Goal: Information Seeking & Learning: Check status

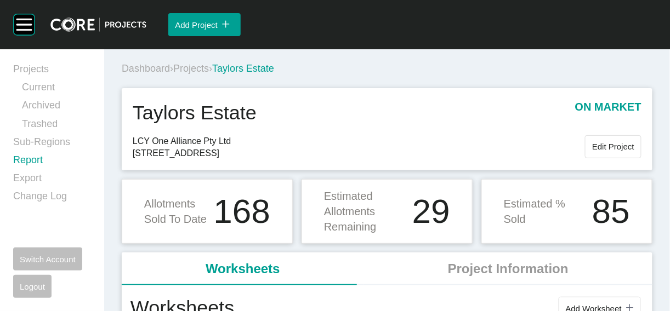
click at [55, 172] on link "Report" at bounding box center [52, 162] width 78 height 18
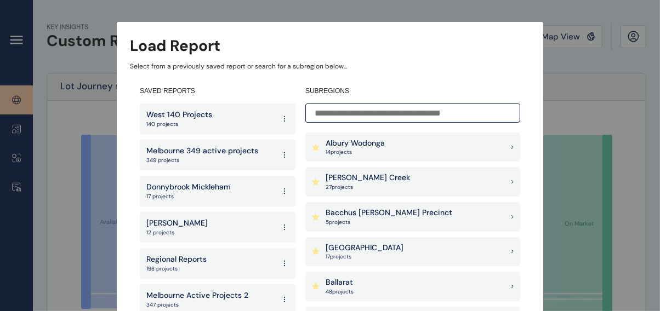
click at [323, 105] on input at bounding box center [412, 113] width 215 height 19
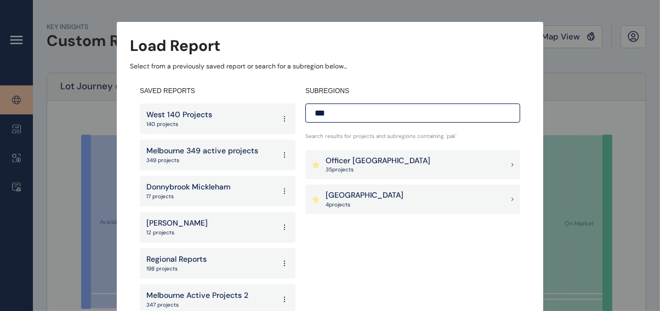
type input "***"
click at [388, 192] on div "Pakenham East 4 project s" at bounding box center [412, 200] width 215 height 30
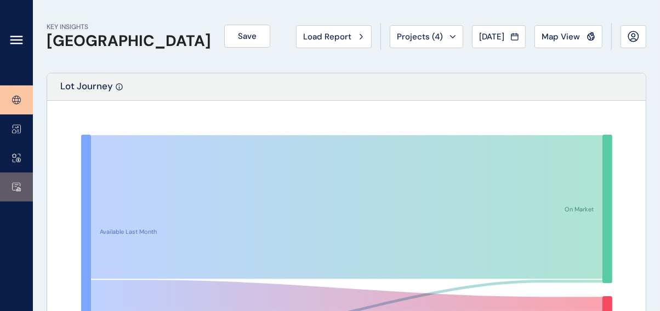
click at [17, 187] on icon at bounding box center [16, 187] width 9 height 9
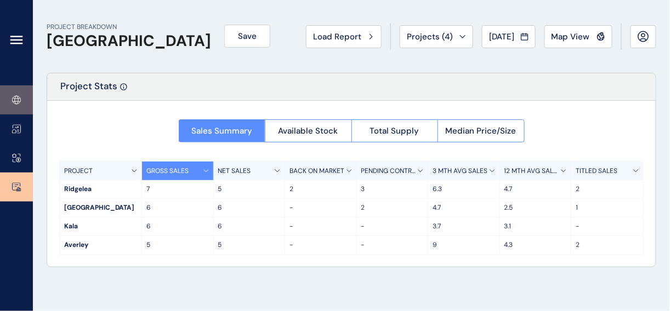
click at [19, 107] on link at bounding box center [16, 100] width 33 height 29
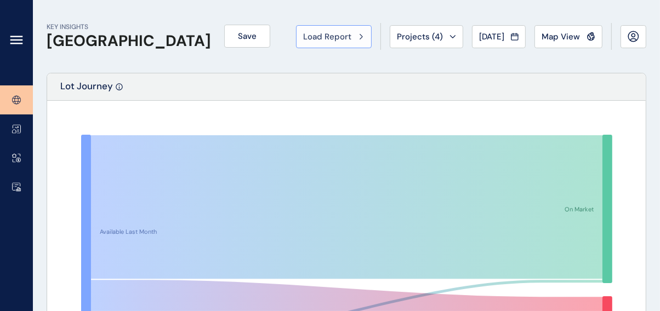
click at [360, 33] on icon at bounding box center [361, 36] width 3 height 7
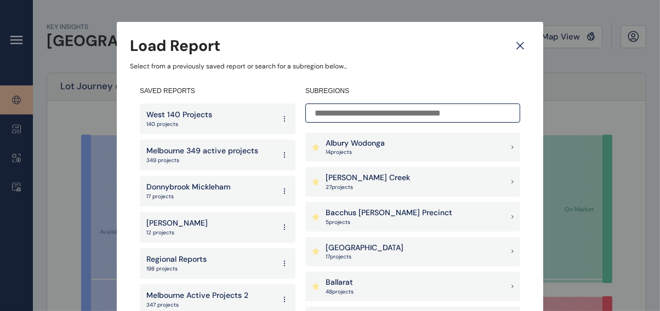
click at [357, 110] on input at bounding box center [412, 113] width 215 height 19
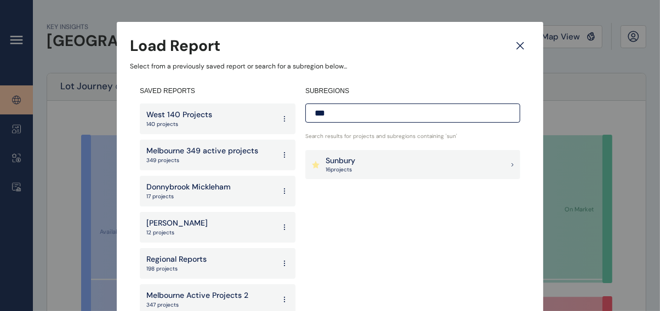
type input "***"
click at [357, 162] on div "Sunbury 16 project s" at bounding box center [412, 165] width 215 height 30
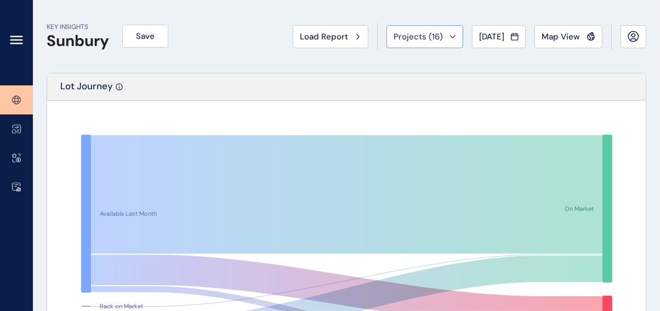
click at [417, 31] on div "Projects ( 16 )" at bounding box center [425, 36] width 62 height 11
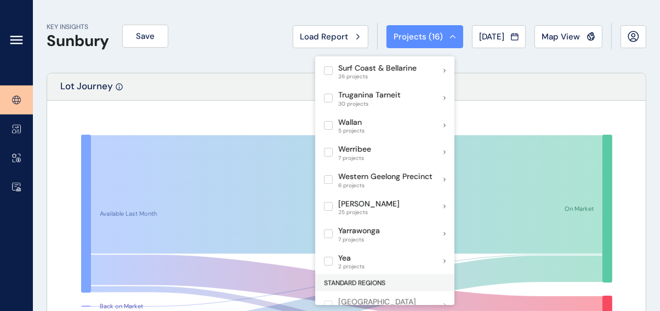
scroll to position [1109, 0]
click at [614, 64] on div "KEY INSIGHTS Sunbury Save Load Report Projects ( 16 ) Jul 2025 2025 < > Jan No …" at bounding box center [347, 36] width 600 height 73
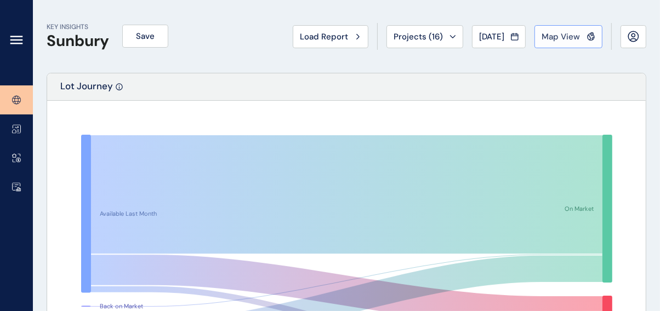
click at [542, 36] on span "Map View" at bounding box center [561, 36] width 38 height 11
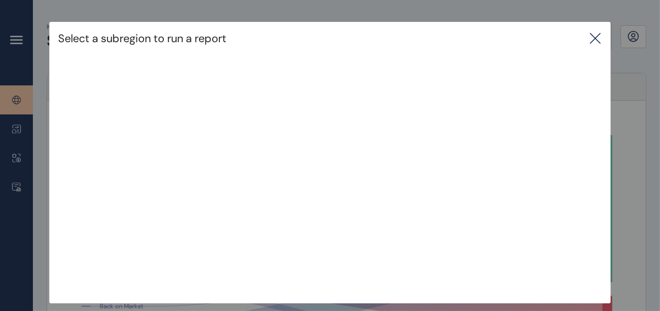
click at [593, 38] on icon at bounding box center [595, 38] width 13 height 13
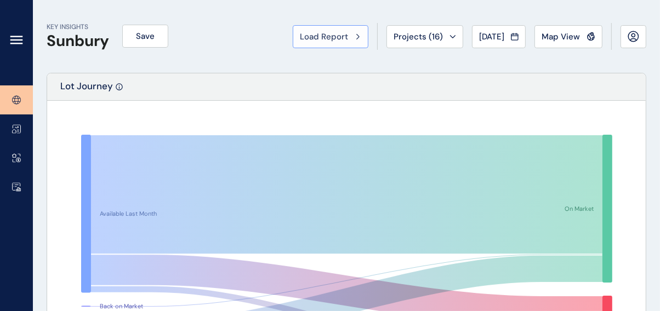
click at [300, 42] on span "Load Report" at bounding box center [324, 36] width 48 height 11
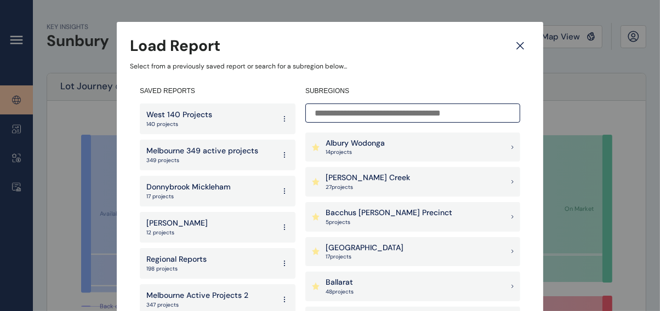
click at [374, 109] on input at bounding box center [412, 113] width 215 height 19
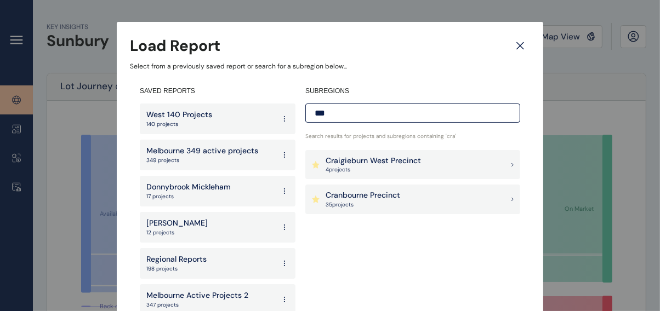
type input "***"
click at [358, 204] on p "35 project s" at bounding box center [363, 205] width 75 height 8
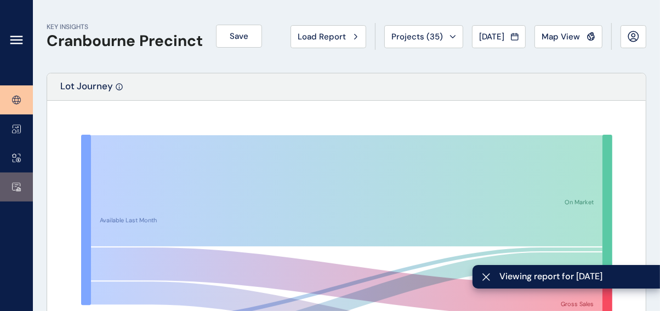
click at [23, 185] on link at bounding box center [16, 187] width 33 height 29
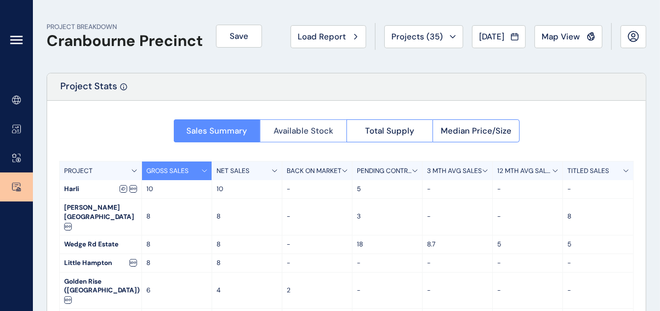
click at [320, 130] on span "Available Stock" at bounding box center [304, 131] width 60 height 11
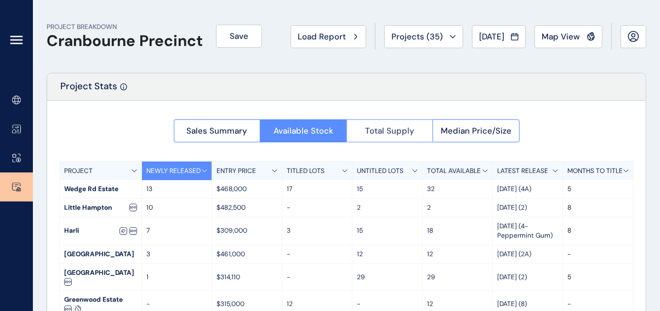
click at [390, 128] on span "Total Supply" at bounding box center [389, 131] width 49 height 11
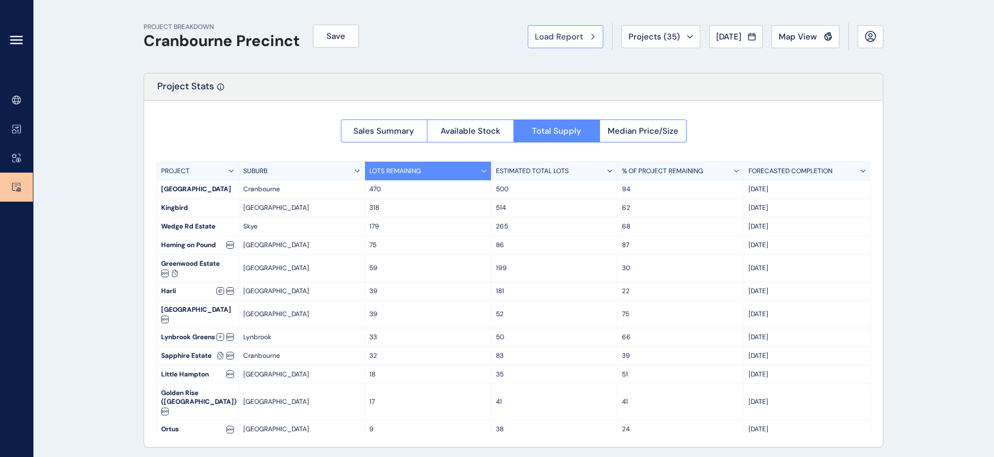
click at [535, 35] on span "Load Report" at bounding box center [559, 36] width 48 height 11
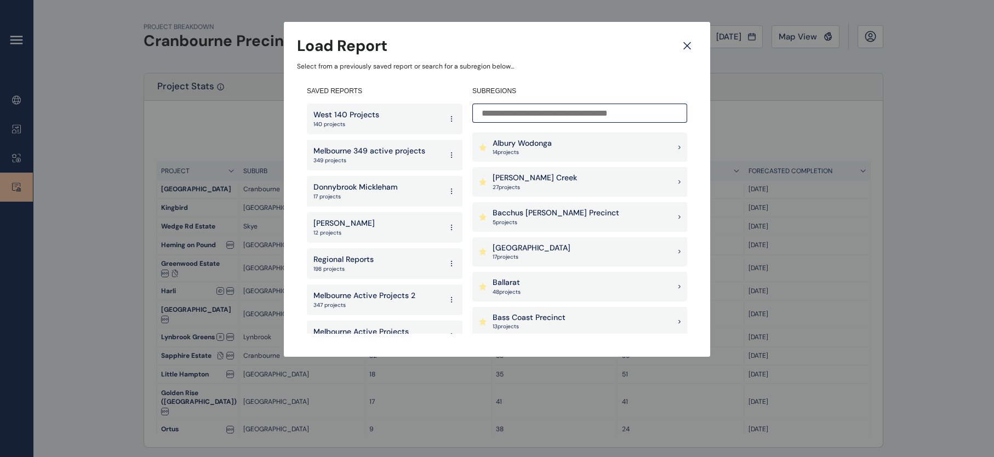
click at [588, 113] on input at bounding box center [579, 113] width 215 height 19
click at [539, 211] on p "Bacchus [PERSON_NAME] Precinct" at bounding box center [556, 213] width 127 height 11
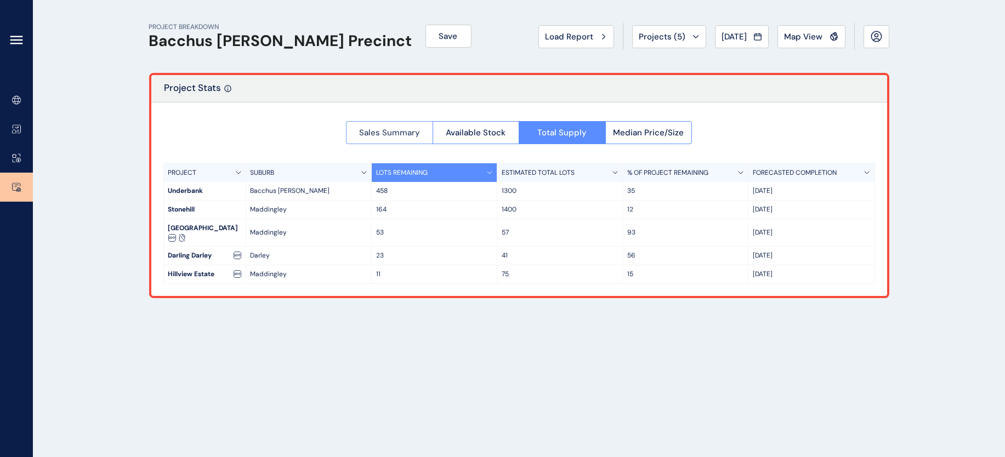
click at [380, 136] on span "Sales Summary" at bounding box center [389, 132] width 61 height 11
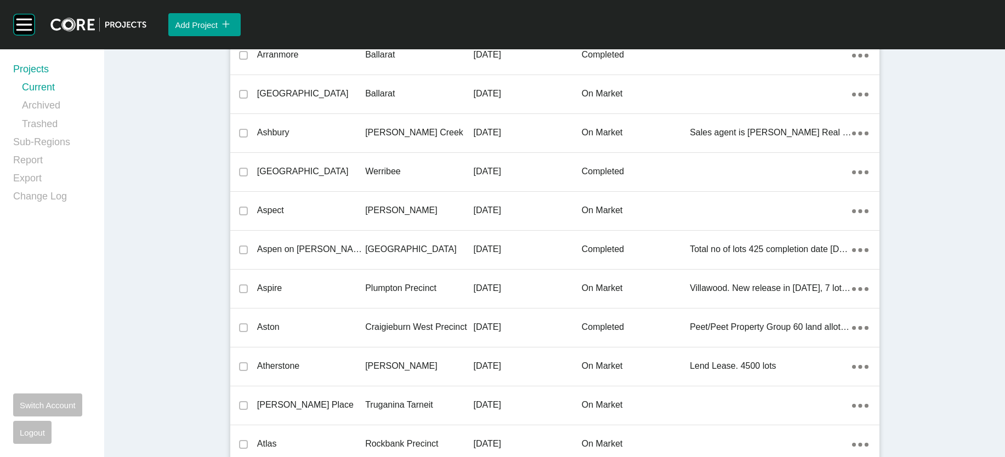
scroll to position [22592, 0]
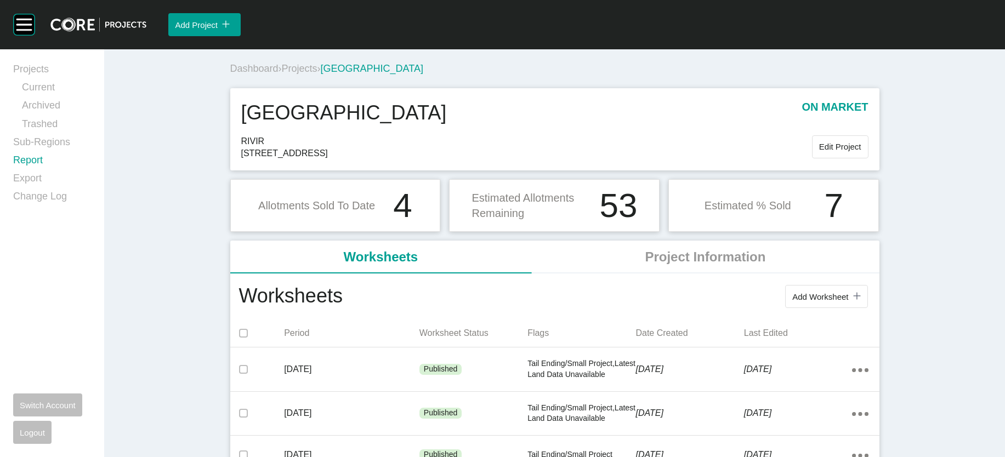
click at [42, 172] on link "Report" at bounding box center [52, 162] width 78 height 18
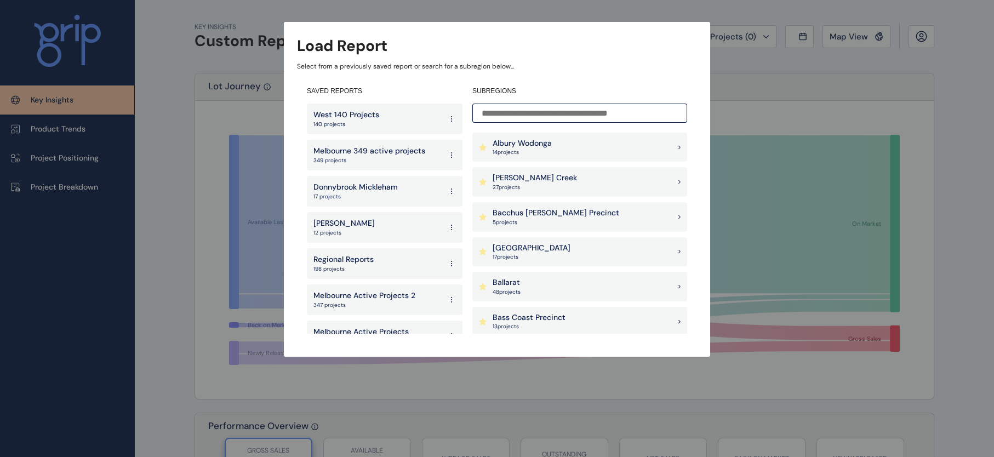
click at [557, 221] on p "5 project s" at bounding box center [556, 223] width 127 height 8
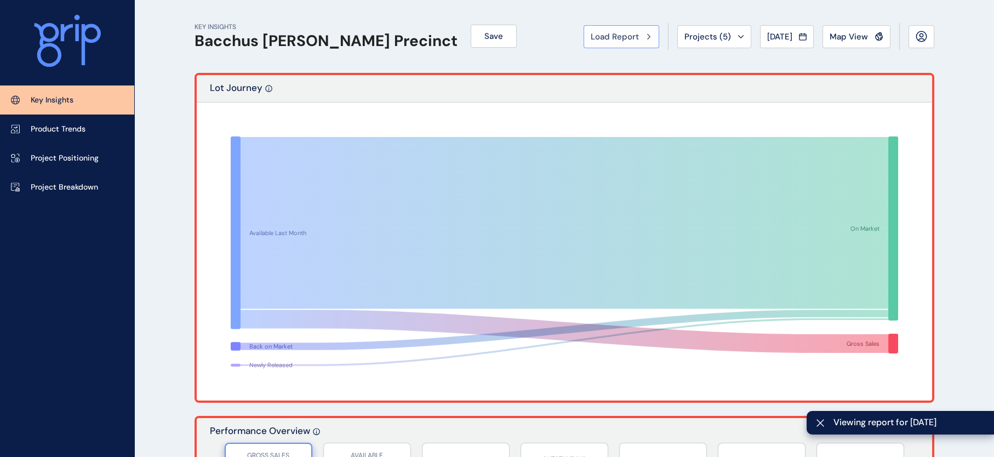
click at [591, 38] on span "Load Report" at bounding box center [615, 36] width 48 height 11
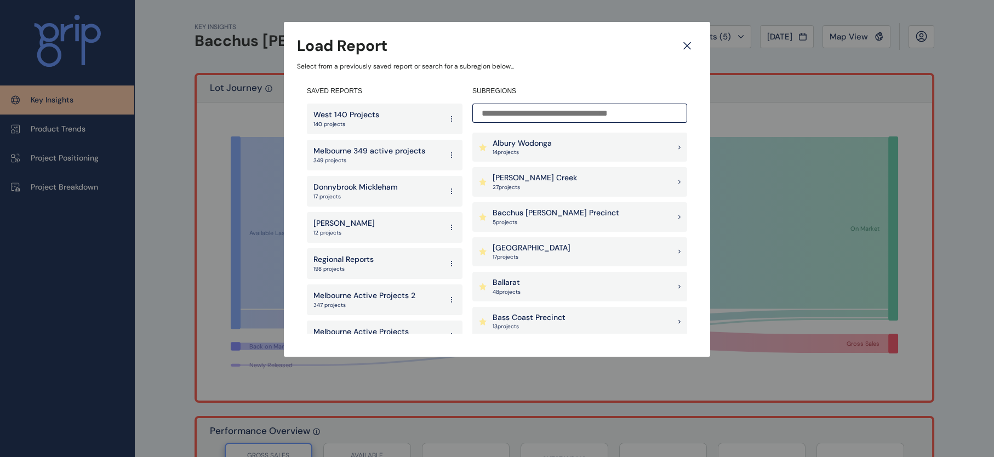
click at [532, 38] on div "Load Report" at bounding box center [497, 45] width 400 height 21
click at [691, 51] on icon at bounding box center [687, 45] width 20 height 19
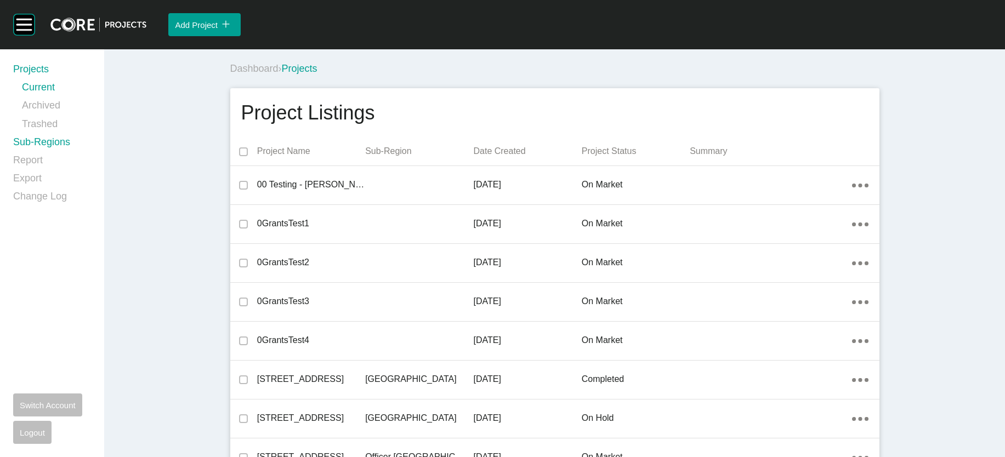
click at [51, 153] on link "Sub-Regions" at bounding box center [52, 144] width 78 height 18
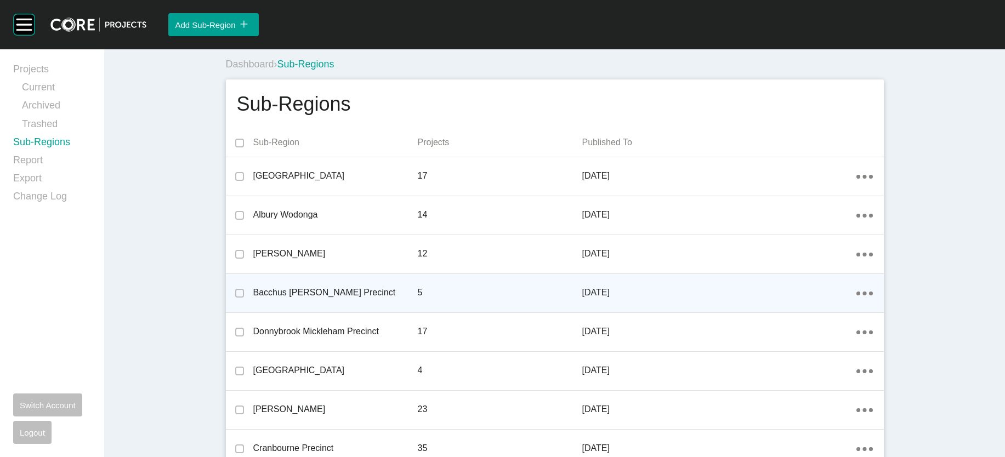
click at [873, 299] on div "Action Menu Dots Copy 6 Created with Sketch." at bounding box center [864, 293] width 16 height 12
click at [891, 371] on link "Edit" at bounding box center [884, 366] width 30 height 16
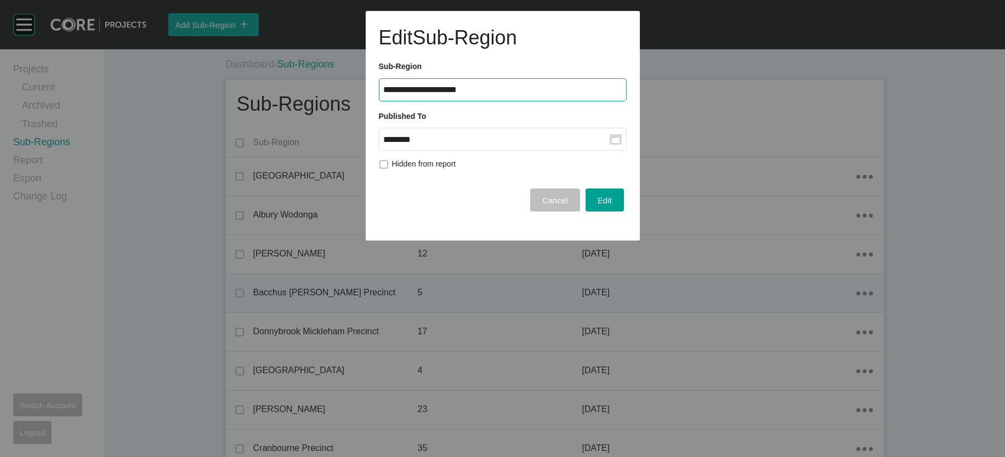
click at [553, 144] on input "********" at bounding box center [497, 139] width 226 height 9
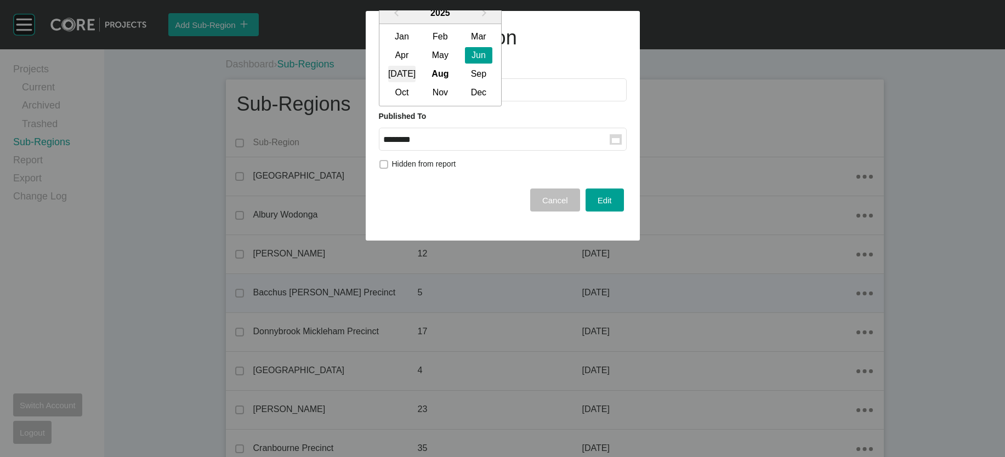
click at [413, 83] on div "[DATE]" at bounding box center [401, 74] width 27 height 16
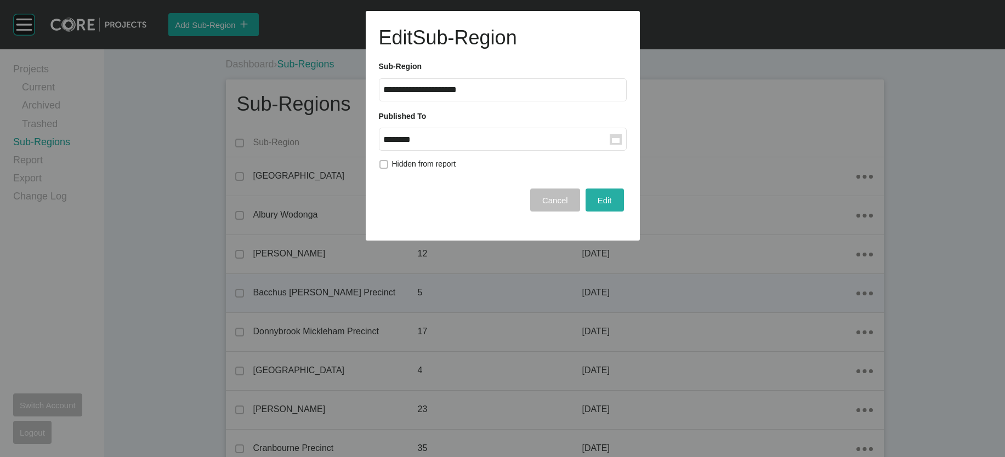
click at [597, 205] on span "Edit" at bounding box center [604, 200] width 14 height 9
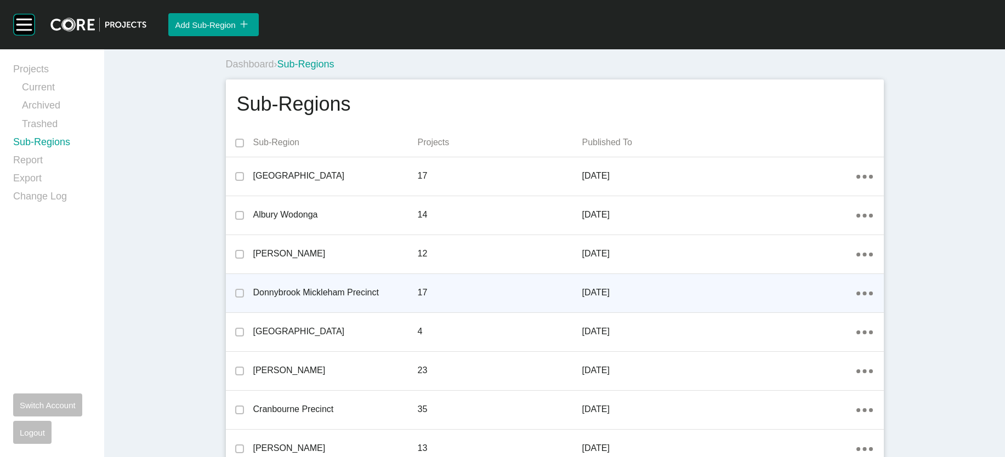
click at [813, 71] on div "Dashboard › Sub-Regions" at bounding box center [555, 65] width 658 height 14
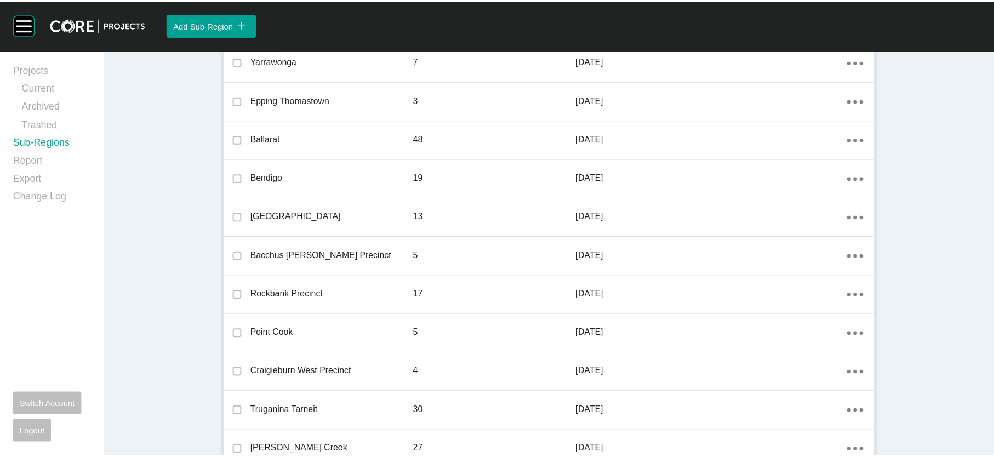
scroll to position [1445, 0]
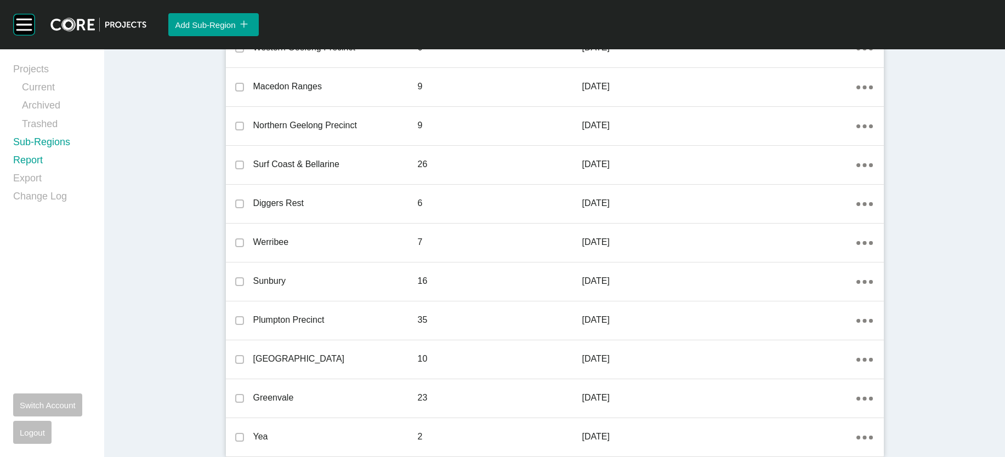
click at [27, 172] on link "Report" at bounding box center [52, 162] width 78 height 18
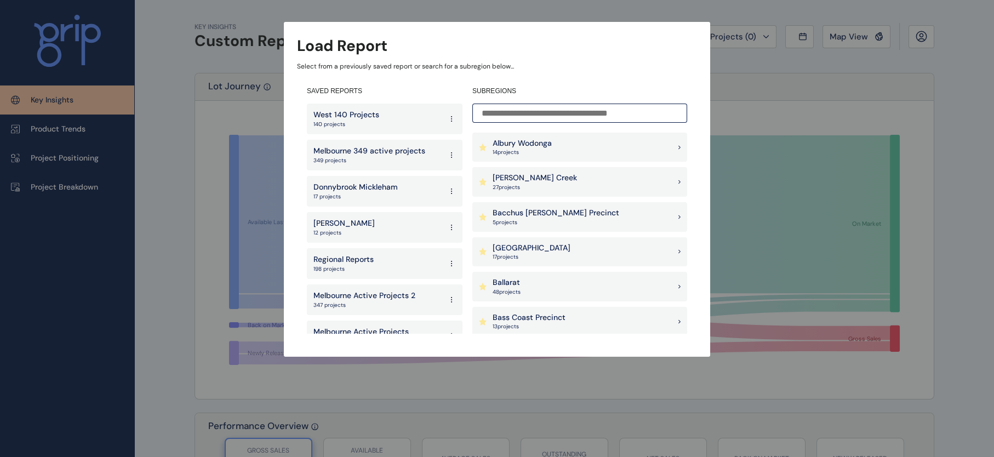
click at [540, 183] on p "[PERSON_NAME] Creek" at bounding box center [535, 178] width 84 height 11
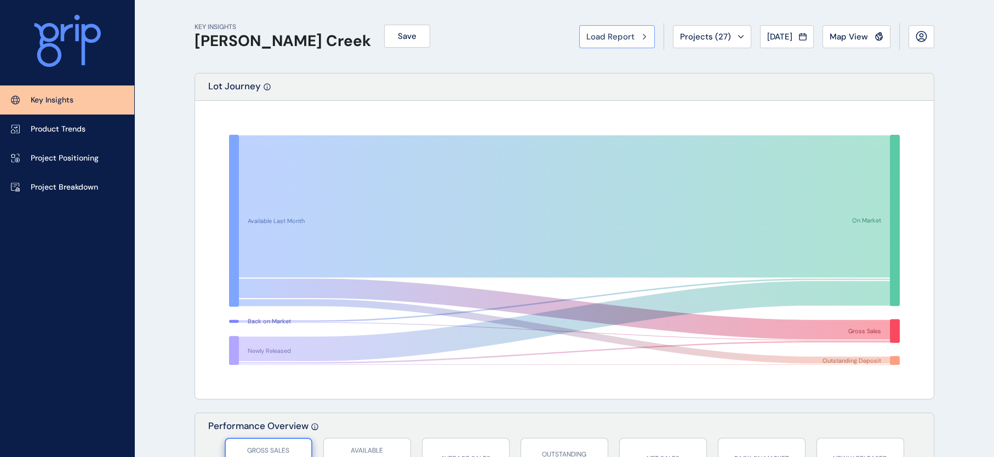
click at [599, 45] on button "Load Report" at bounding box center [617, 36] width 76 height 23
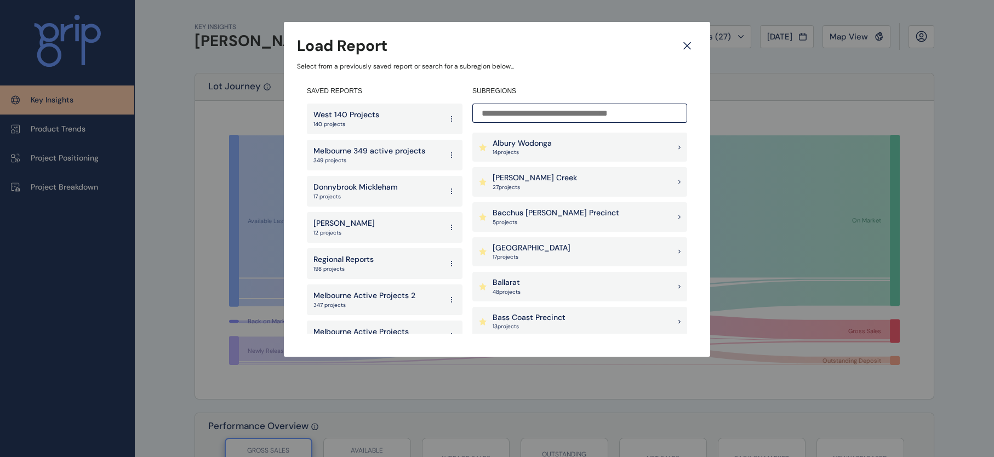
scroll to position [175, 0]
click at [603, 288] on div "[PERSON_NAME] Precinct 26 project s" at bounding box center [579, 286] width 215 height 30
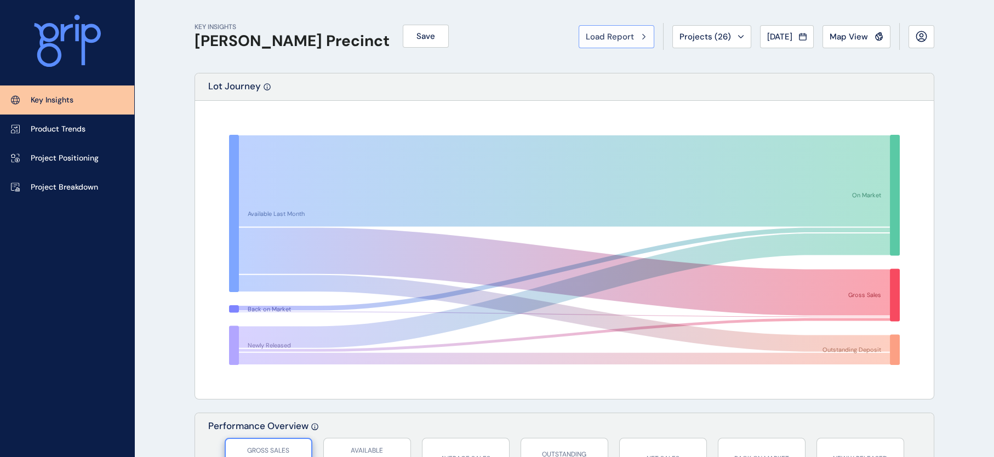
click at [586, 32] on div "Load Report" at bounding box center [616, 36] width 61 height 11
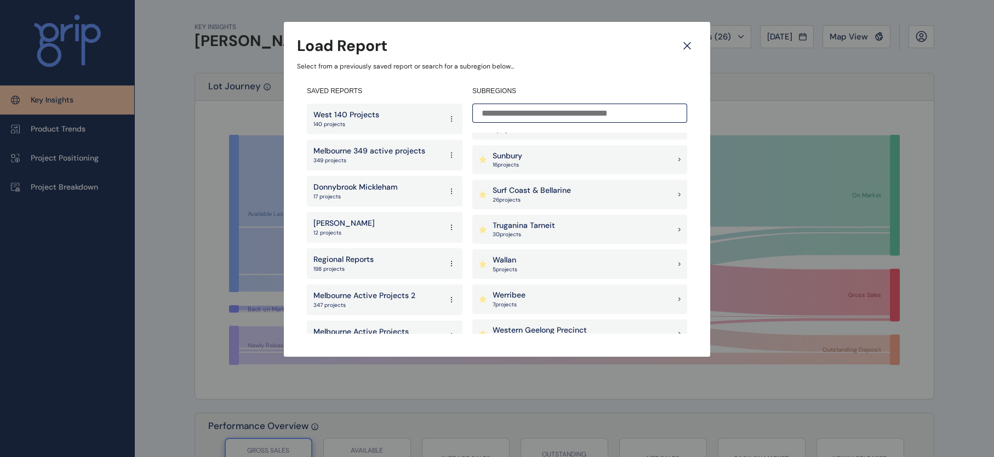
scroll to position [1037, 0]
click at [577, 233] on div "Truganina Tarneit 30 project s" at bounding box center [579, 226] width 215 height 30
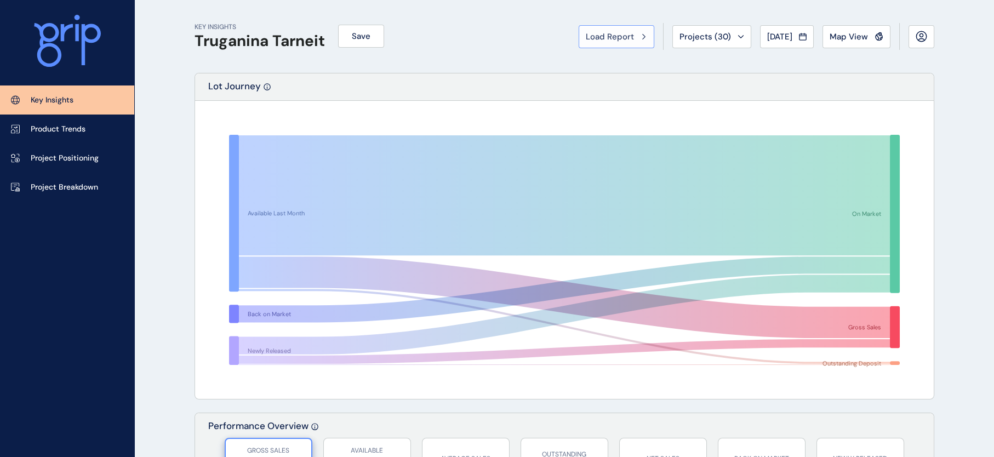
click at [586, 37] on span "Load Report" at bounding box center [610, 36] width 48 height 11
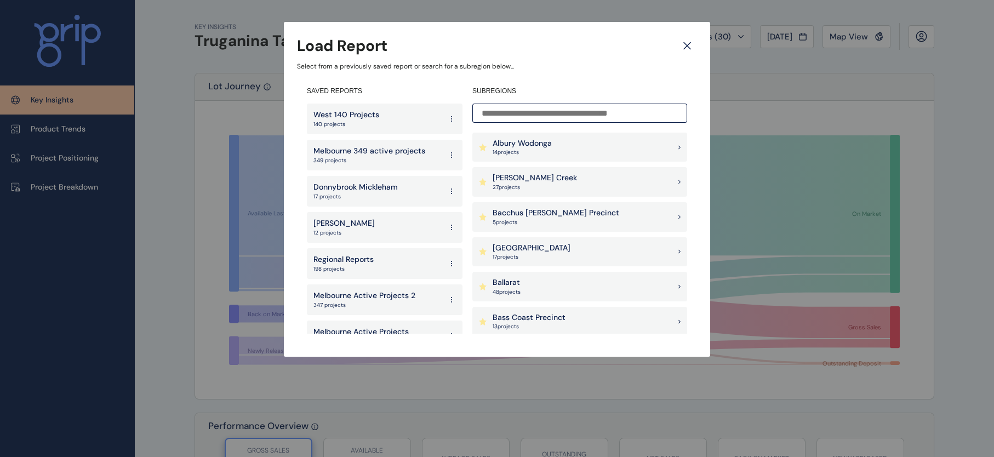
click at [349, 118] on p "West 140 Projects" at bounding box center [347, 115] width 66 height 11
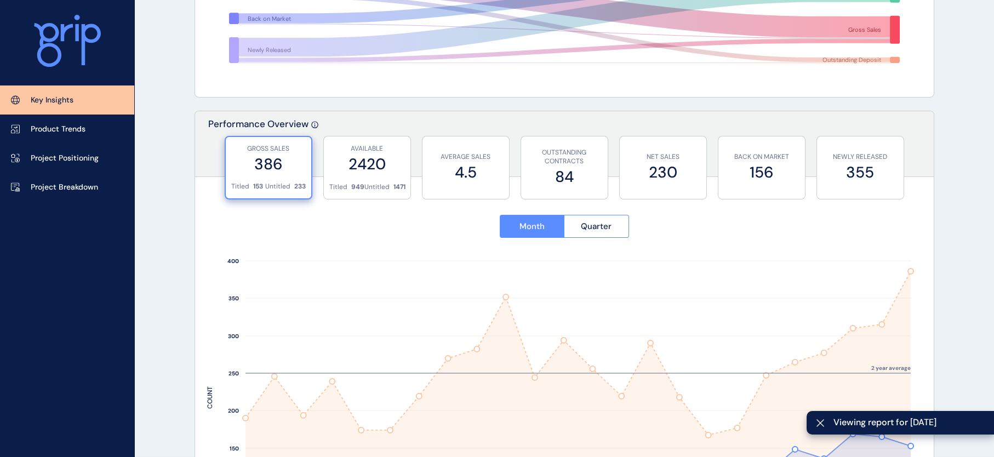
scroll to position [344, 0]
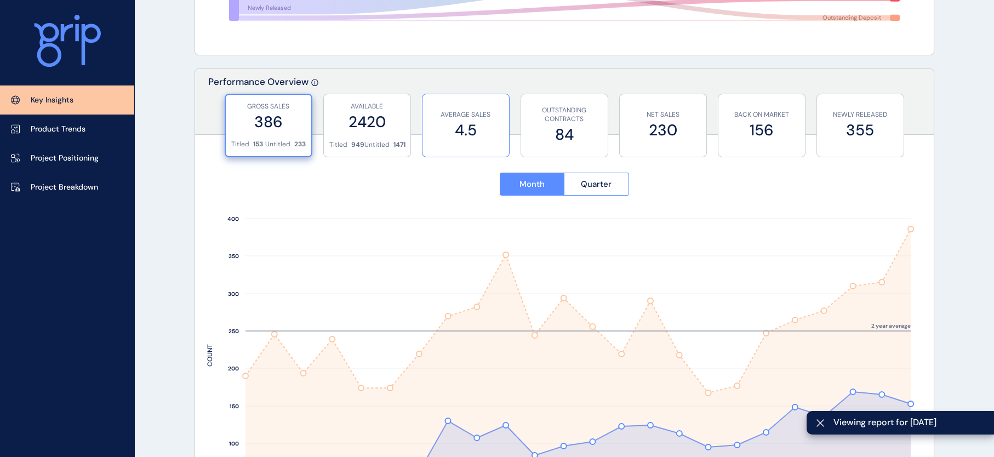
click at [478, 130] on label "4.5" at bounding box center [466, 129] width 76 height 21
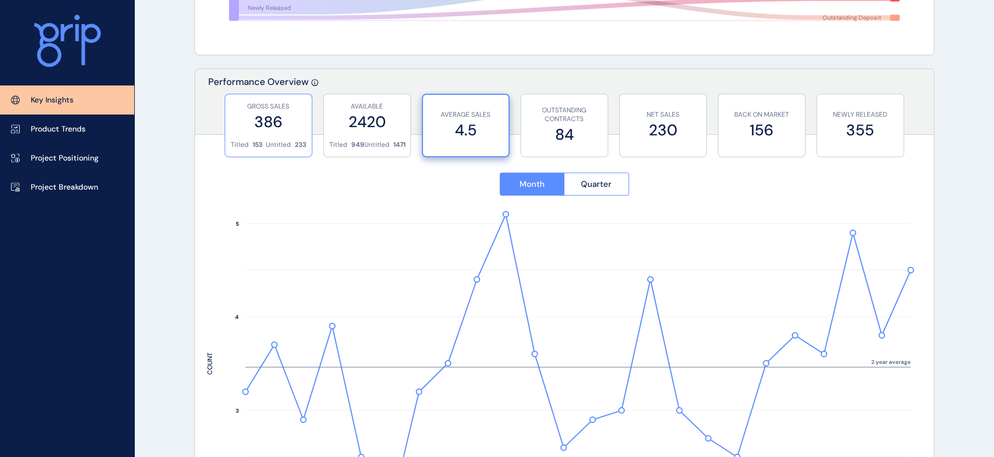
click at [292, 136] on div "GROSS SALES 386" at bounding box center [269, 117] width 76 height 46
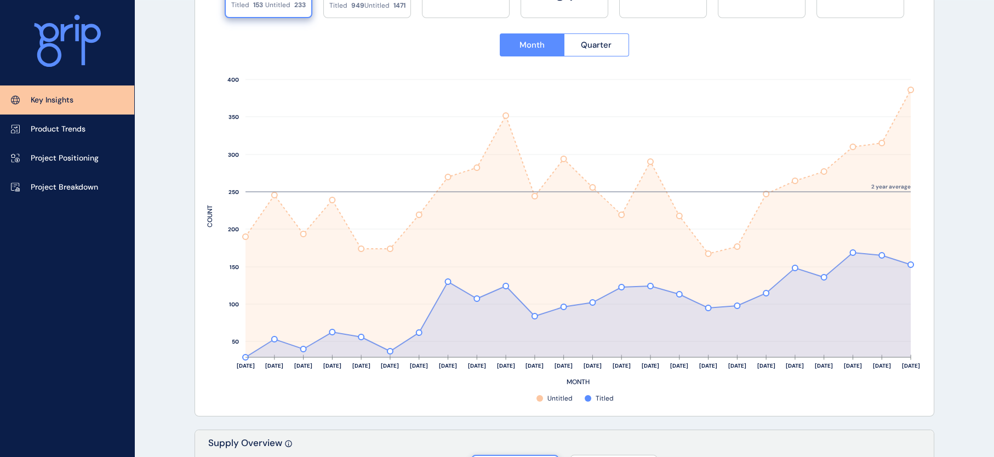
scroll to position [475, 0]
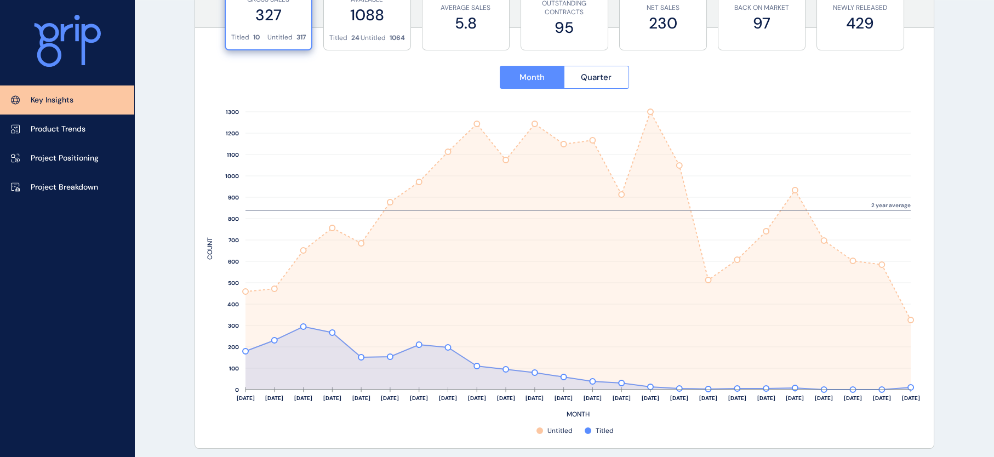
scroll to position [457, 0]
